Goal: Task Accomplishment & Management: Complete application form

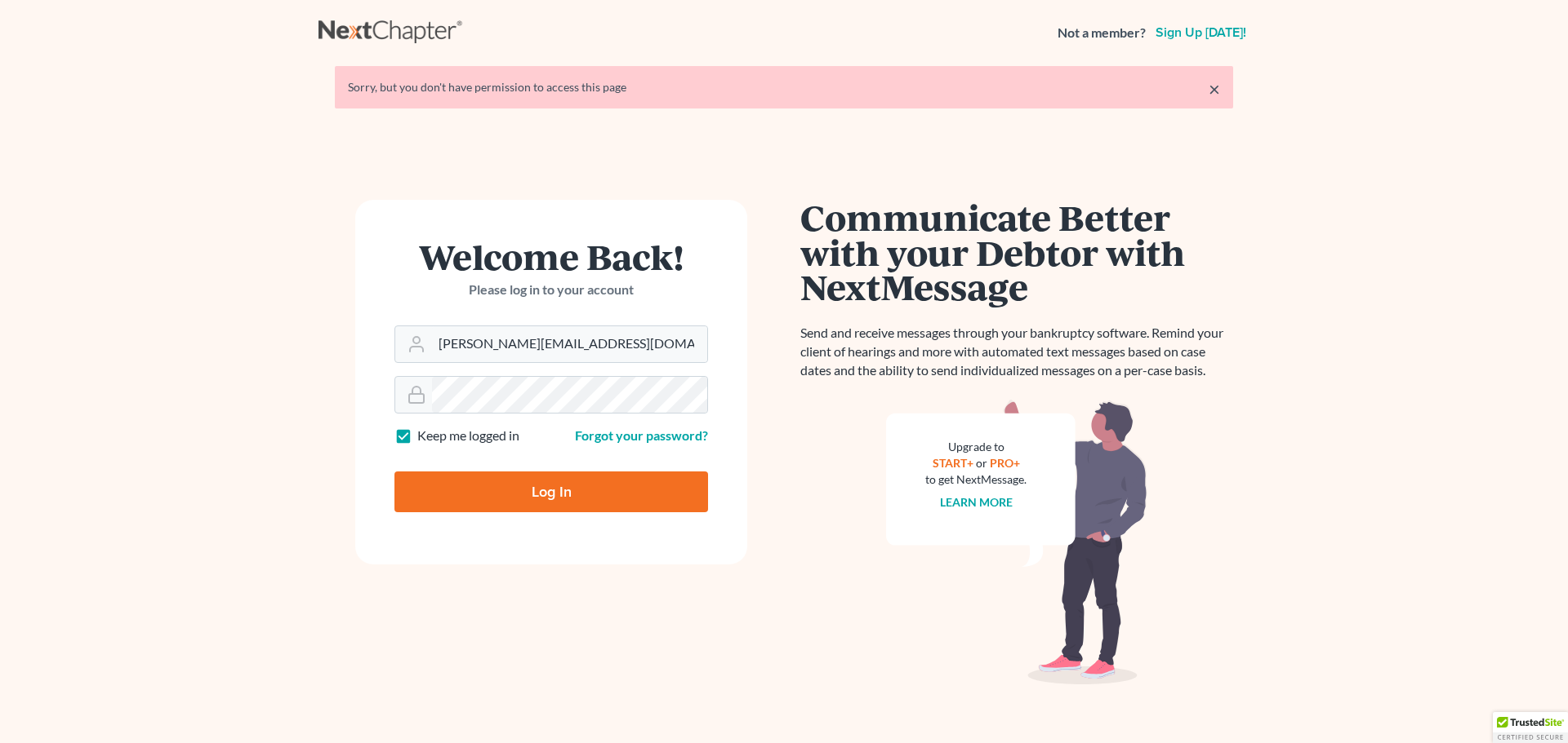
click at [566, 482] on input "Log In" at bounding box center [551, 493] width 314 height 41
type input "Thinking..."
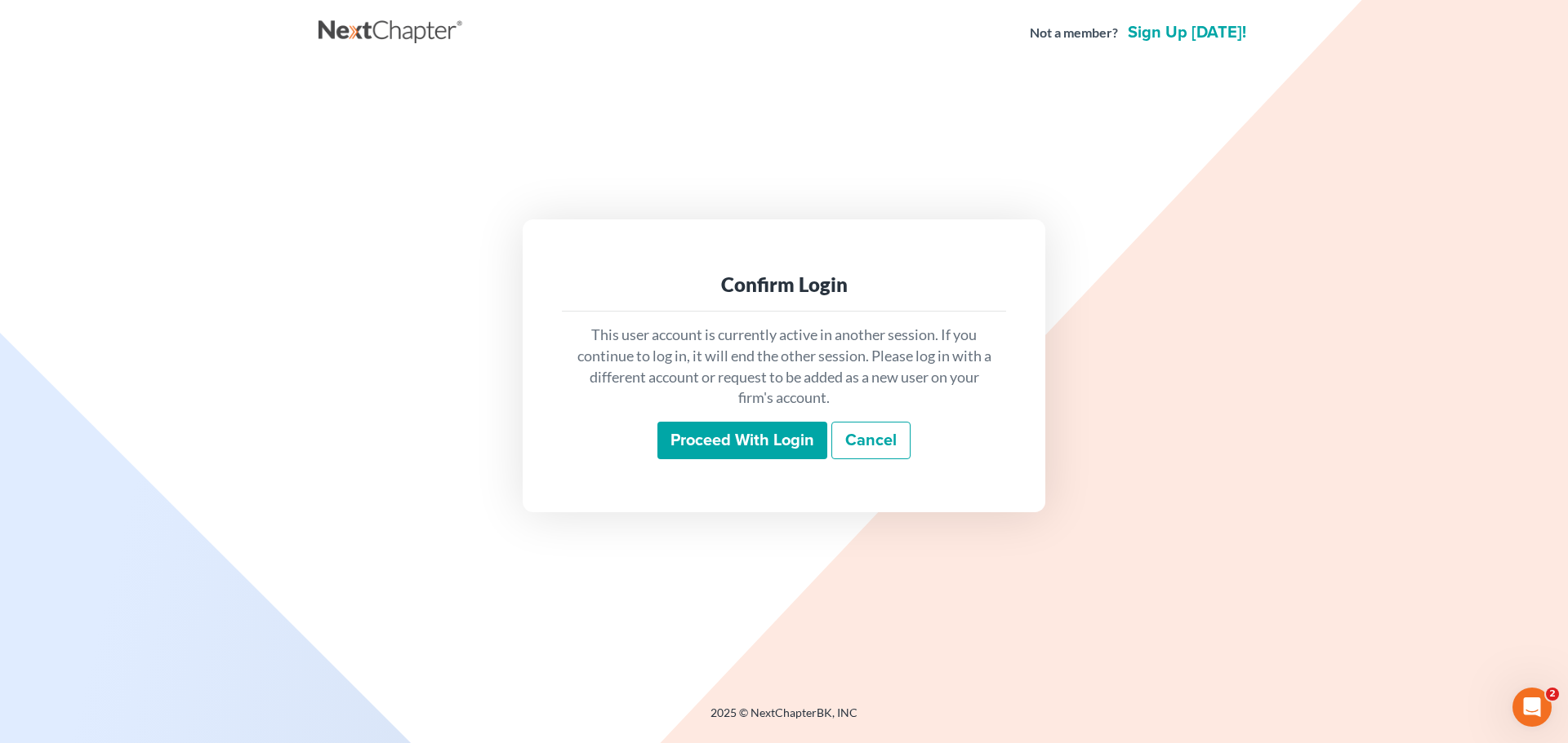
click at [743, 435] on input "Proceed with login" at bounding box center [743, 440] width 170 height 37
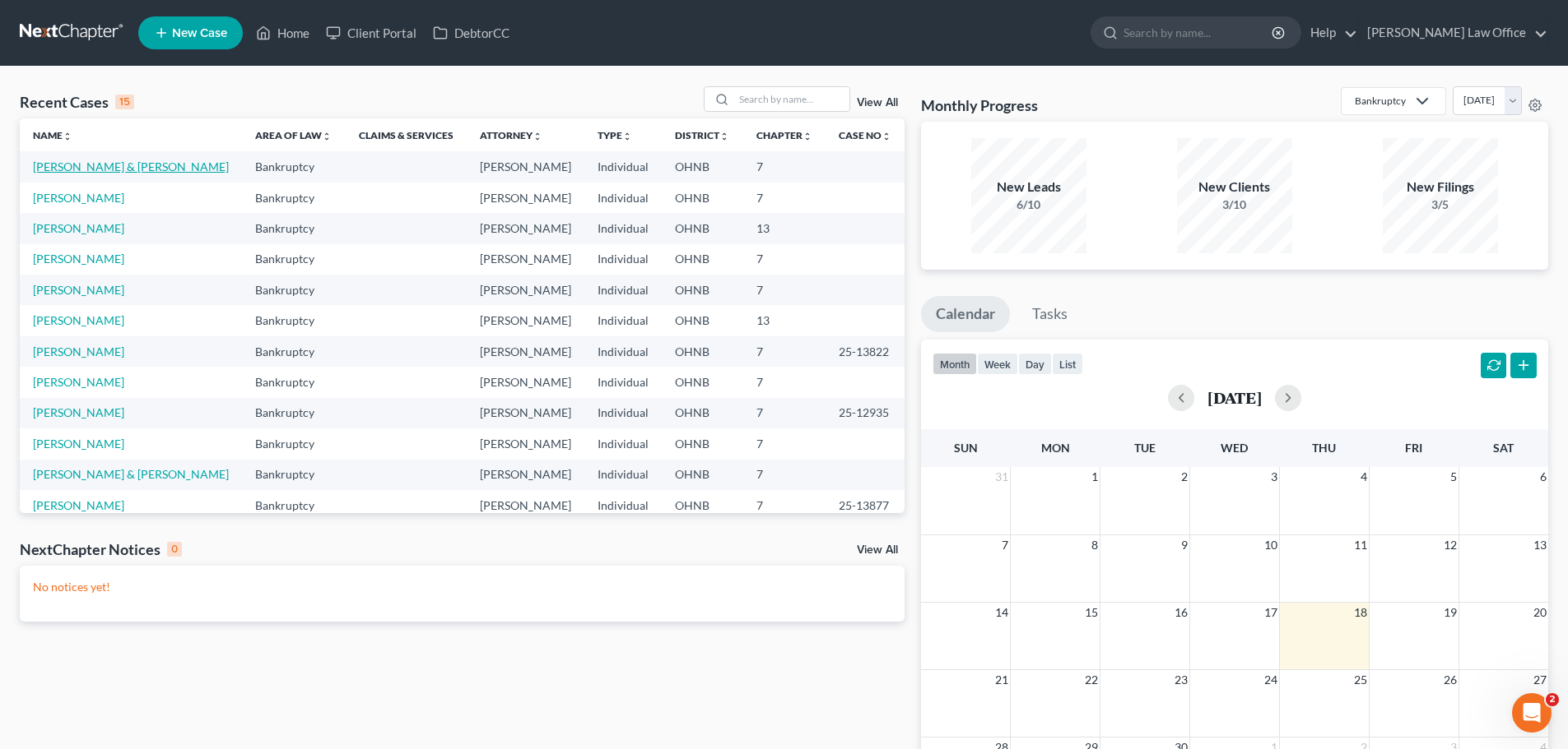
click at [91, 161] on link "Majoros, James & Maryellen" at bounding box center [131, 166] width 196 height 14
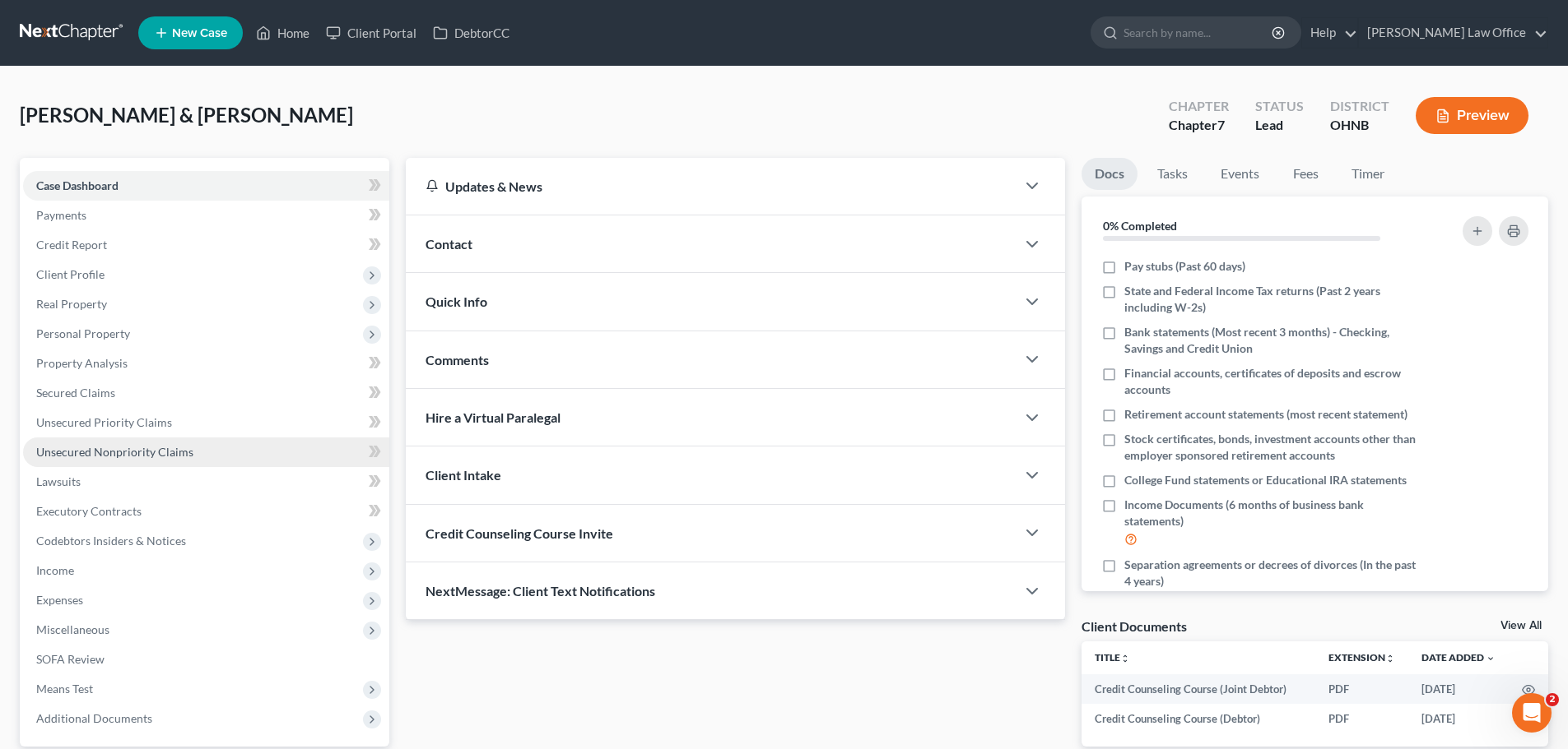
click at [112, 445] on span "Unsecured Nonpriority Claims" at bounding box center [115, 451] width 157 height 14
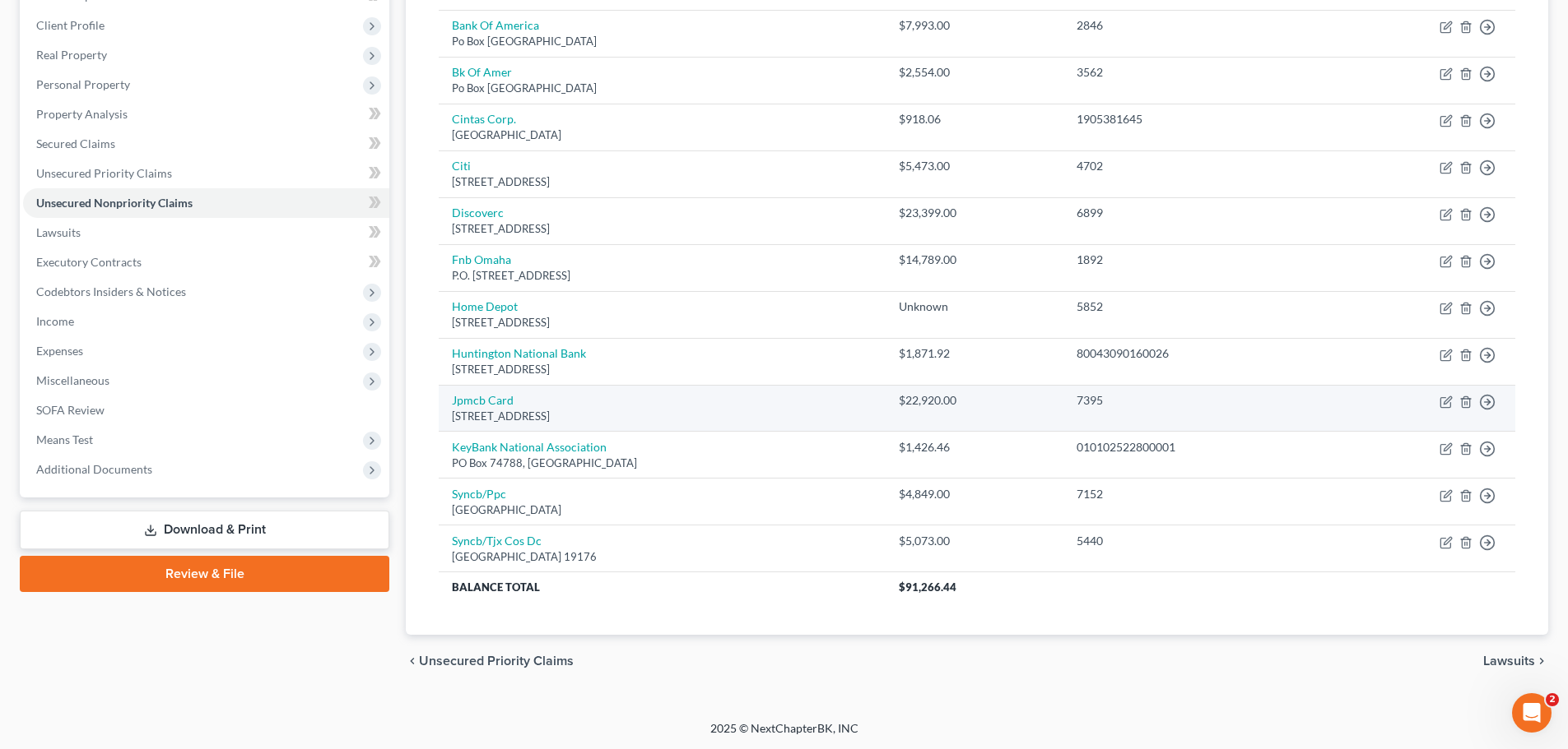
scroll to position [250, 0]
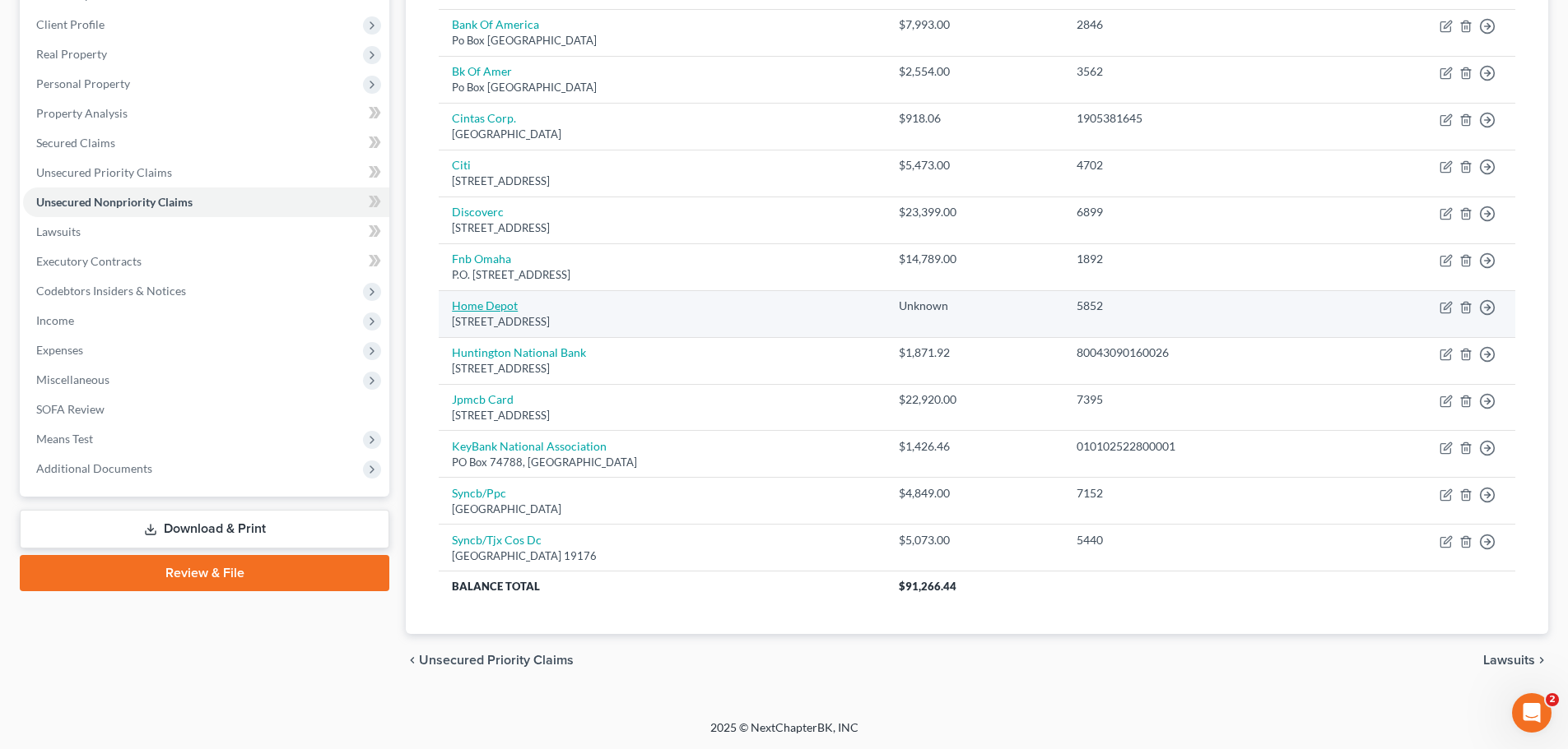
click at [488, 305] on link "Home Depot" at bounding box center [484, 305] width 66 height 14
select select "43"
select select "2"
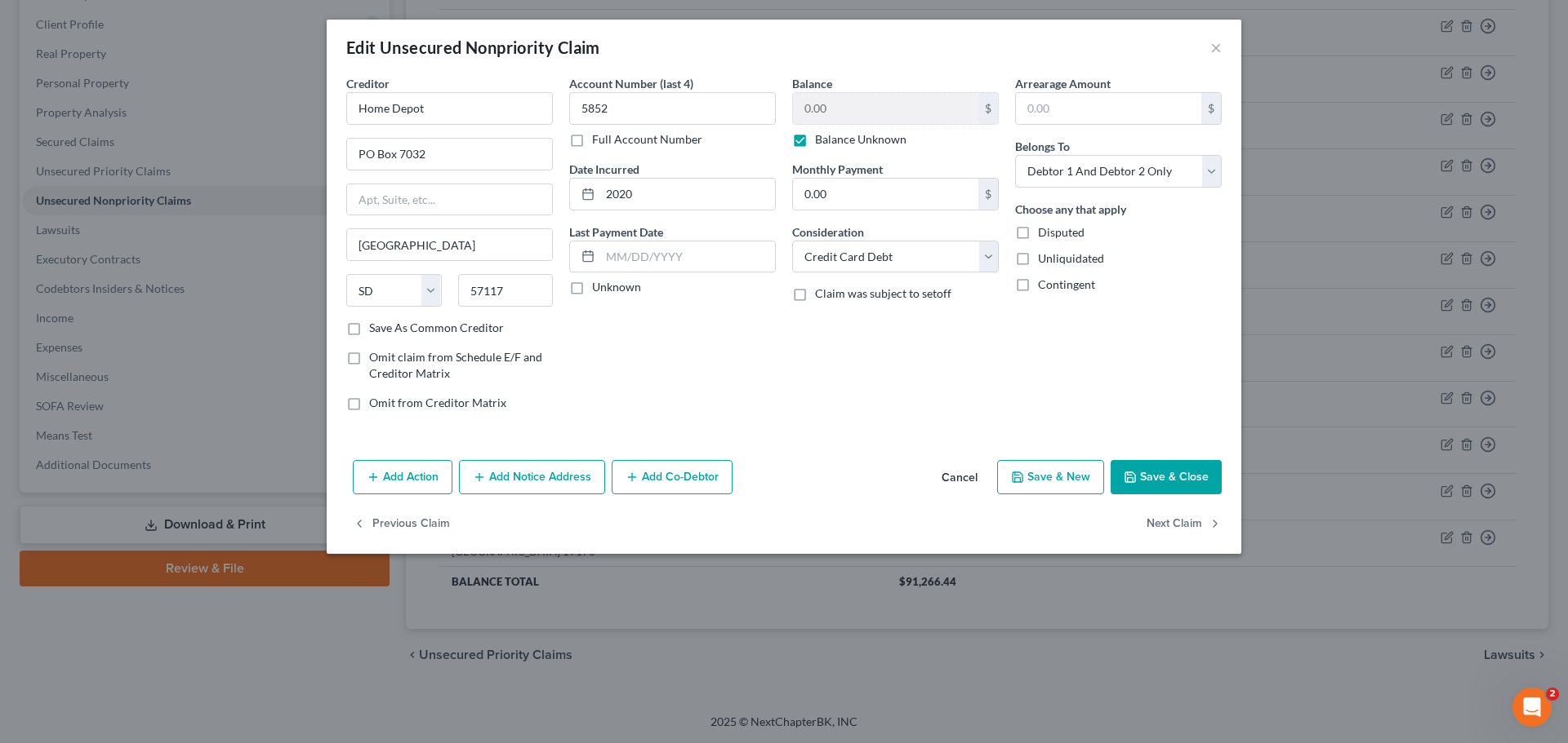
click at [1009, 250] on div "Arrearage Amount $ Belongs To * Select Debtor 1 Only Debtor 2 Only Debtor 1 And…" at bounding box center [1118, 250] width 223 height 349
click at [985, 260] on select "Select Cable / Satellite Services Collection Agency Credit Card Debt Debt Couns…" at bounding box center [895, 257] width 207 height 33
select select "14"
click at [792, 241] on select "Select Cable / Satellite Services Collection Agency Credit Card Debt Debt Couns…" at bounding box center [895, 257] width 207 height 33
click at [855, 320] on input "text" at bounding box center [895, 318] width 205 height 31
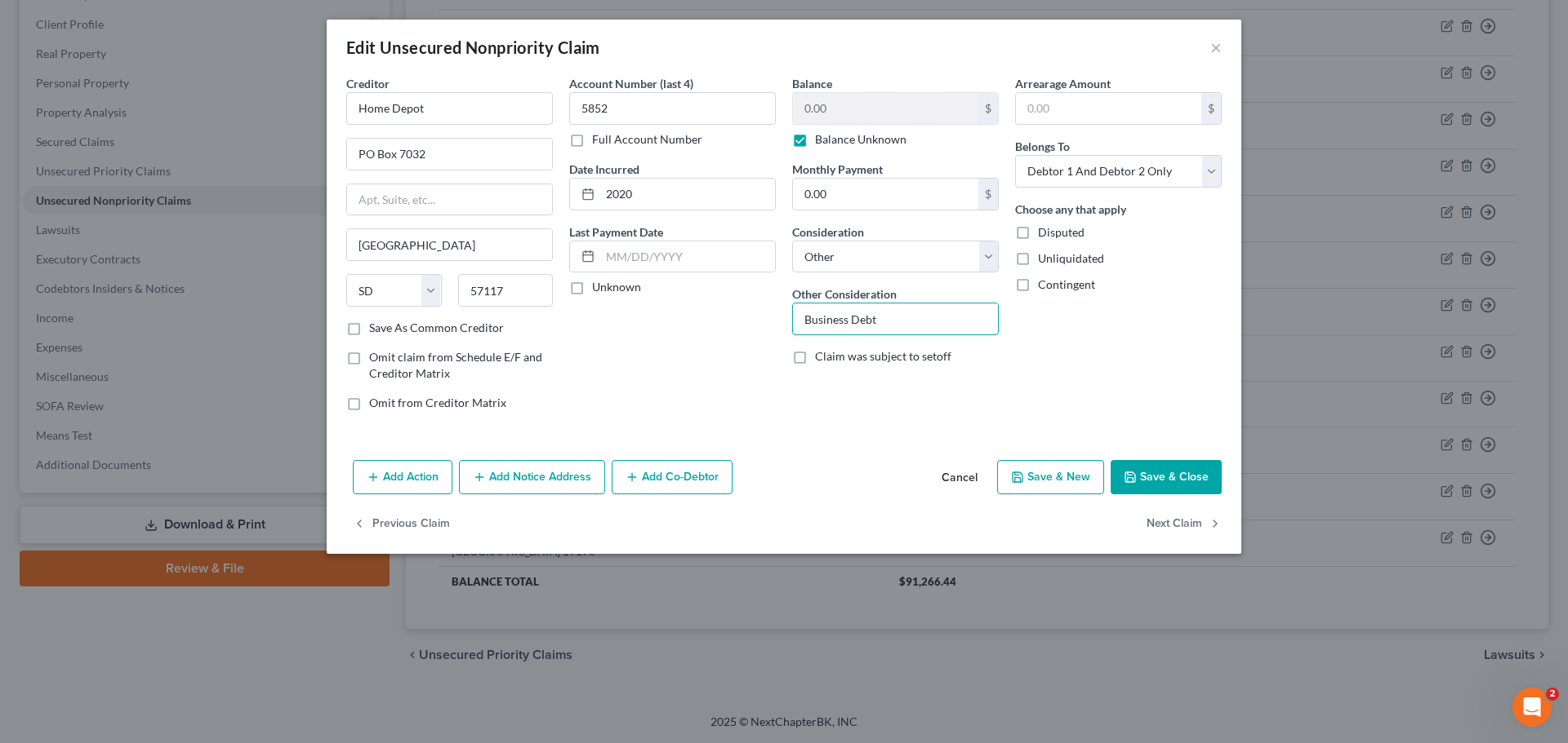
type input "Business Debt"
click at [1162, 475] on button "Save & Close" at bounding box center [1166, 477] width 111 height 34
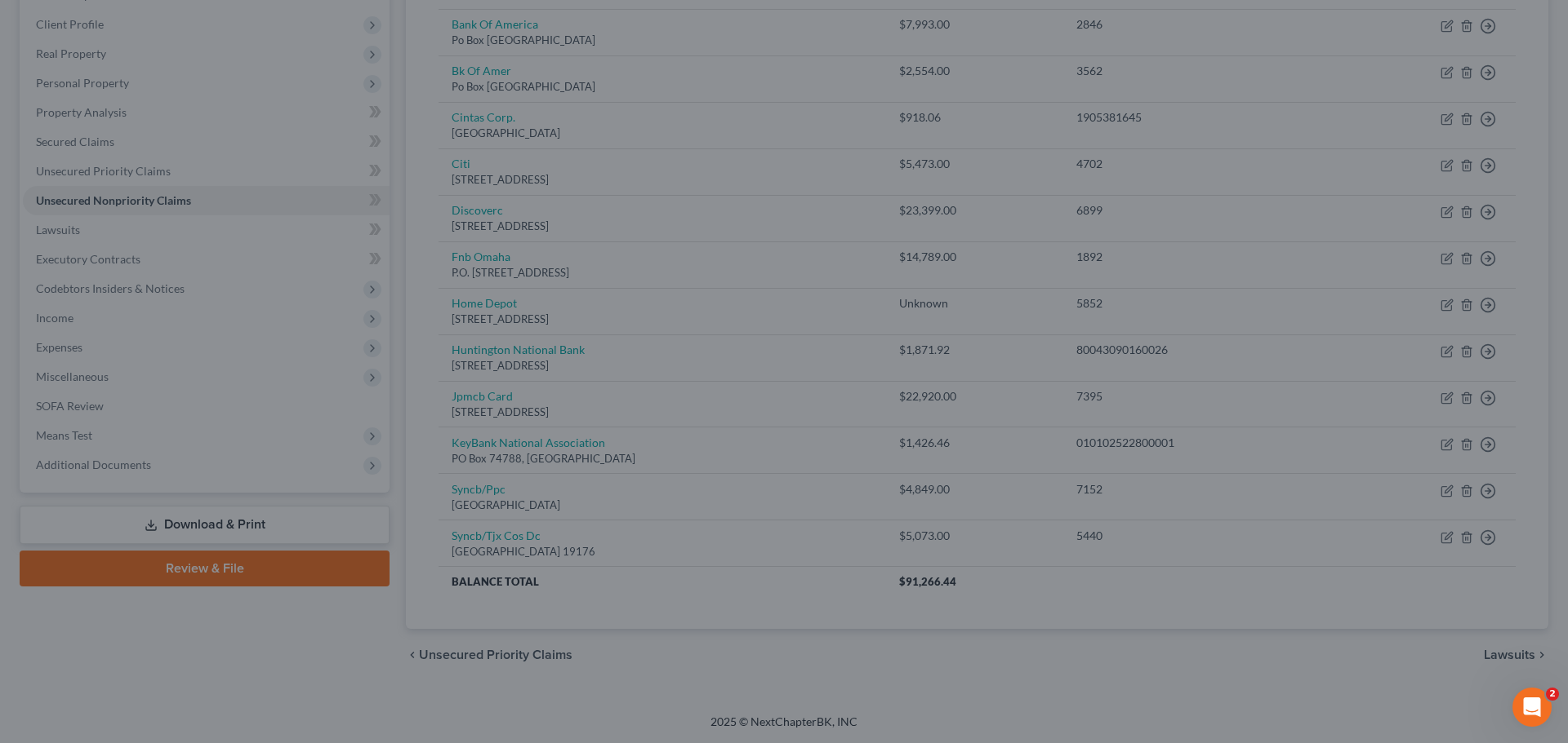
type input "0"
